Goal: Task Accomplishment & Management: Complete application form

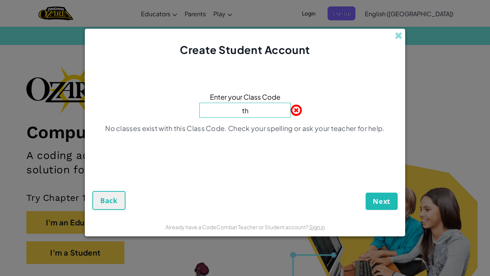
type input "t"
type input "ThingCakeCool"
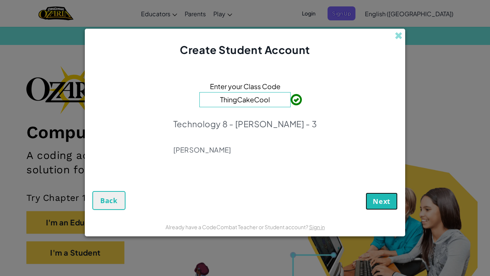
click at [375, 200] on span "Next" at bounding box center [382, 200] width 18 height 9
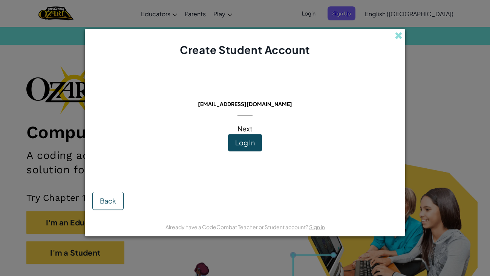
click at [357, 64] on div "This email is already in use: [EMAIL_ADDRESS][DOMAIN_NAME] Next Log In Back" at bounding box center [245, 137] width 321 height 160
click at [307, 119] on div "This email is already in use: [EMAIL_ADDRESS][DOMAIN_NAME] Next Log In Back" at bounding box center [245, 137] width 321 height 160
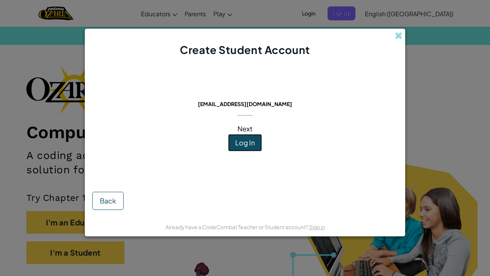
click at [257, 145] on button "Log In" at bounding box center [245, 142] width 34 height 17
